Goal: Task Accomplishment & Management: Use online tool/utility

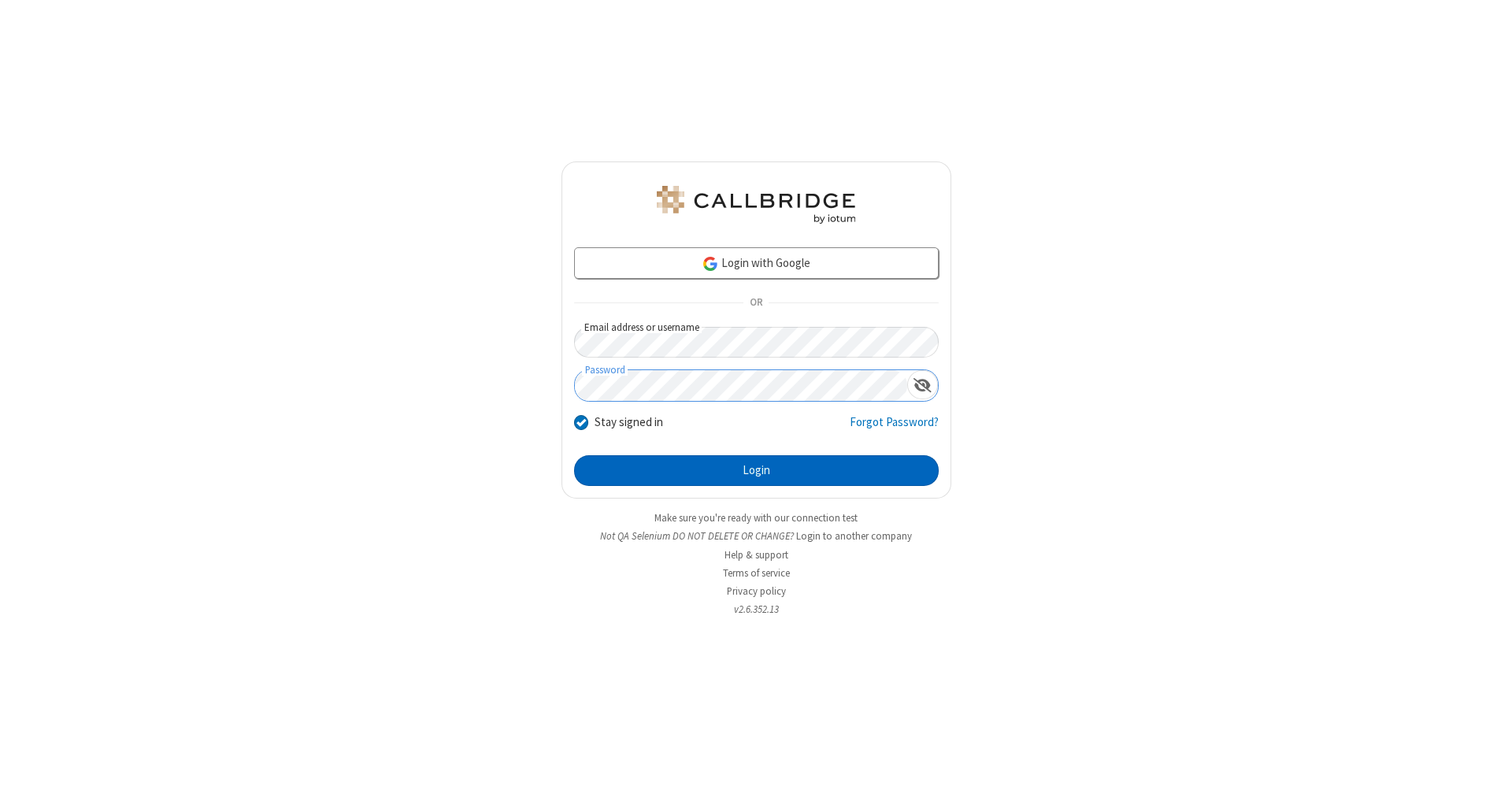
click at [756, 471] on button "Login" at bounding box center [756, 471] width 364 height 32
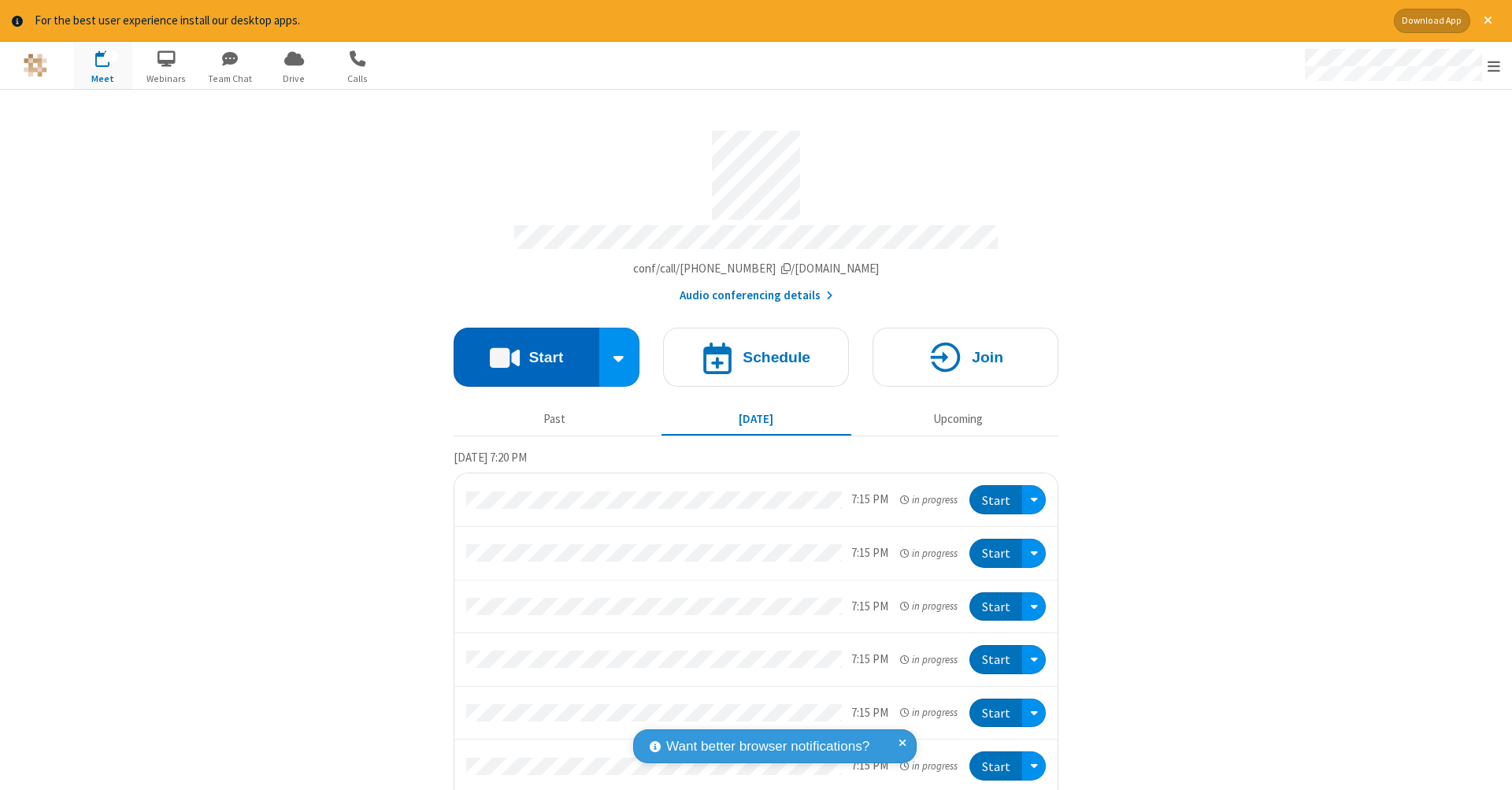
click at [520, 349] on button "Start" at bounding box center [526, 358] width 146 height 59
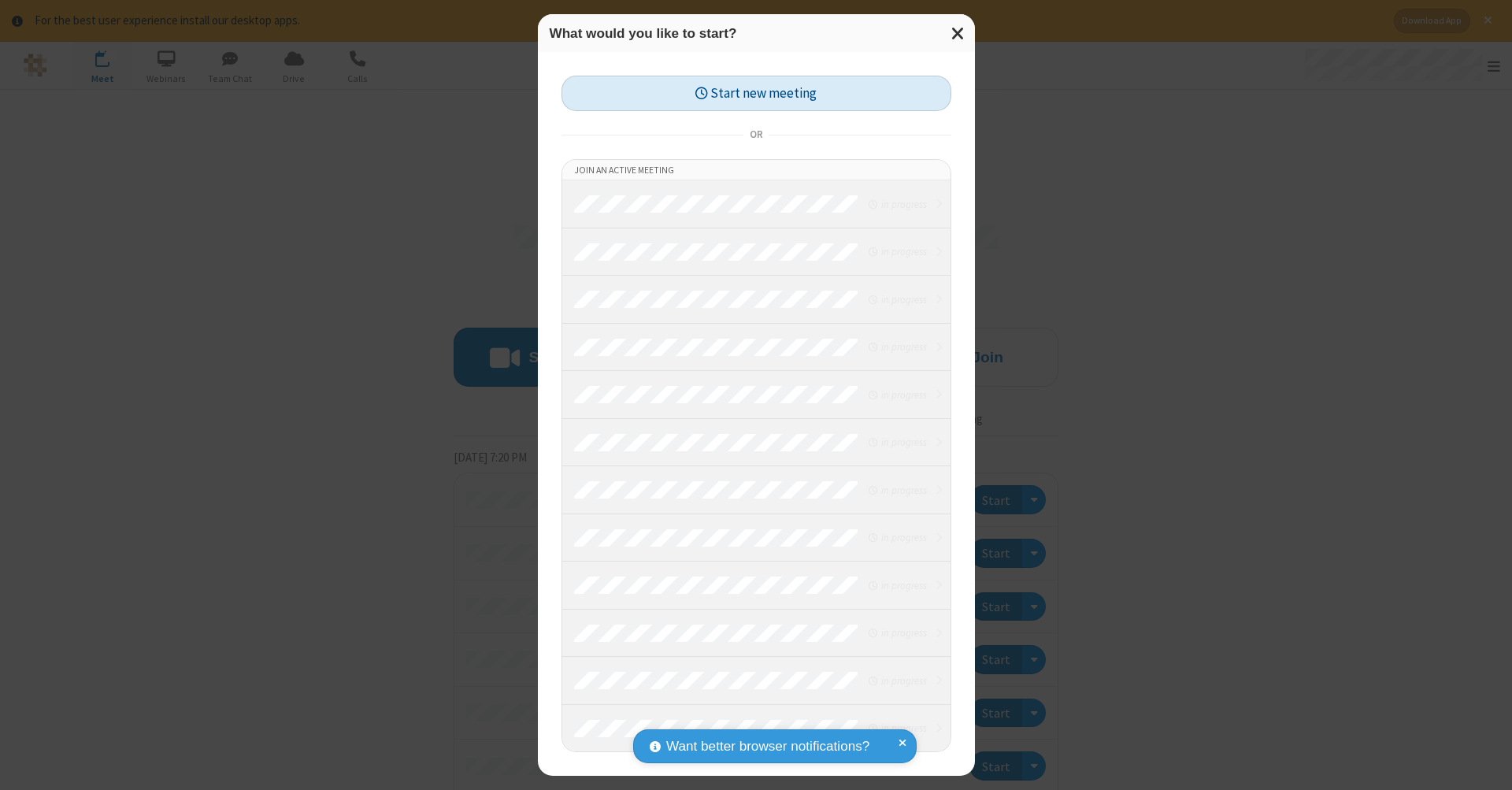
click at [756, 93] on button "Start new meeting" at bounding box center [756, 94] width 390 height 35
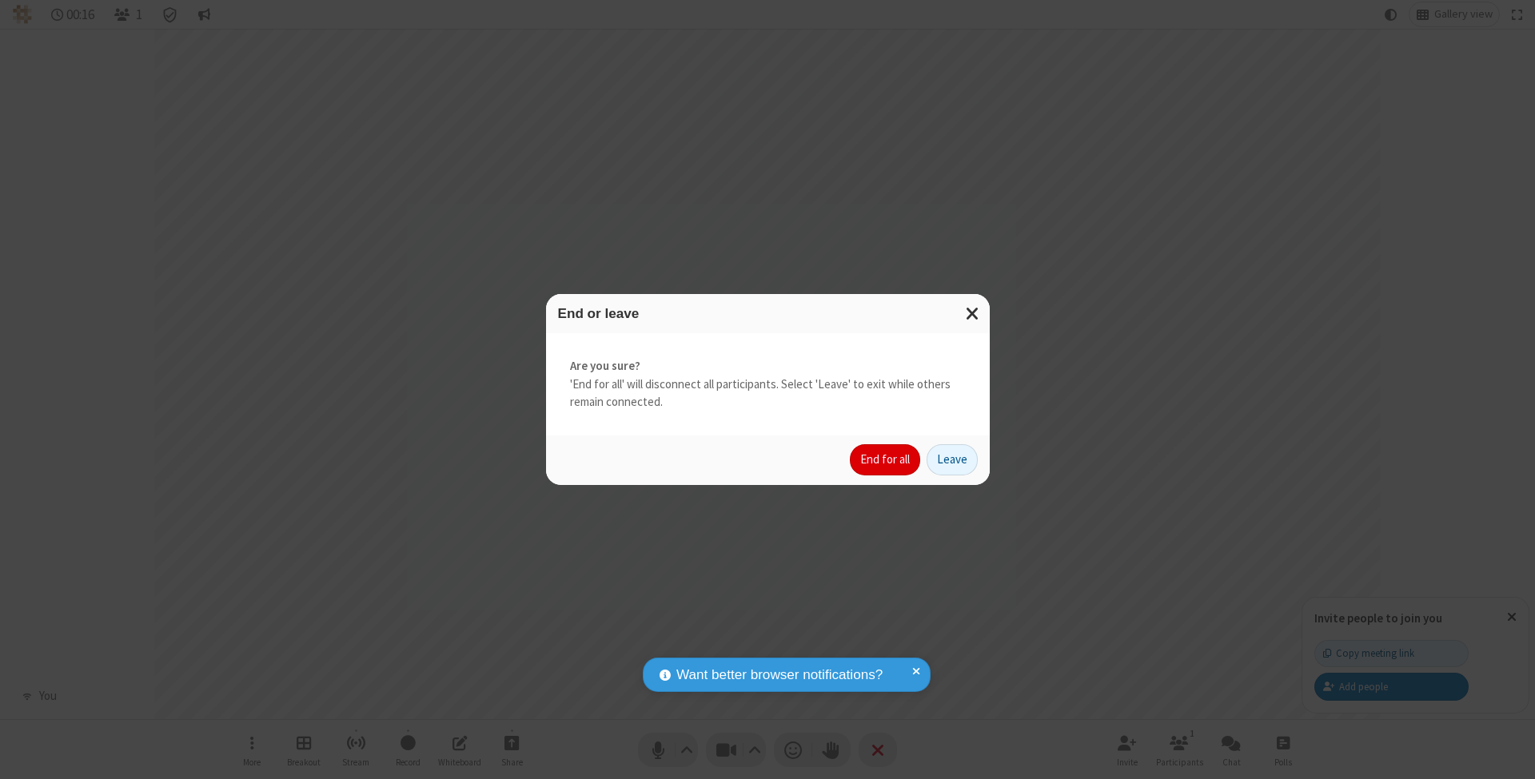
click at [886, 459] on button "End for all" at bounding box center [885, 460] width 70 height 32
